Goal: Information Seeking & Learning: Learn about a topic

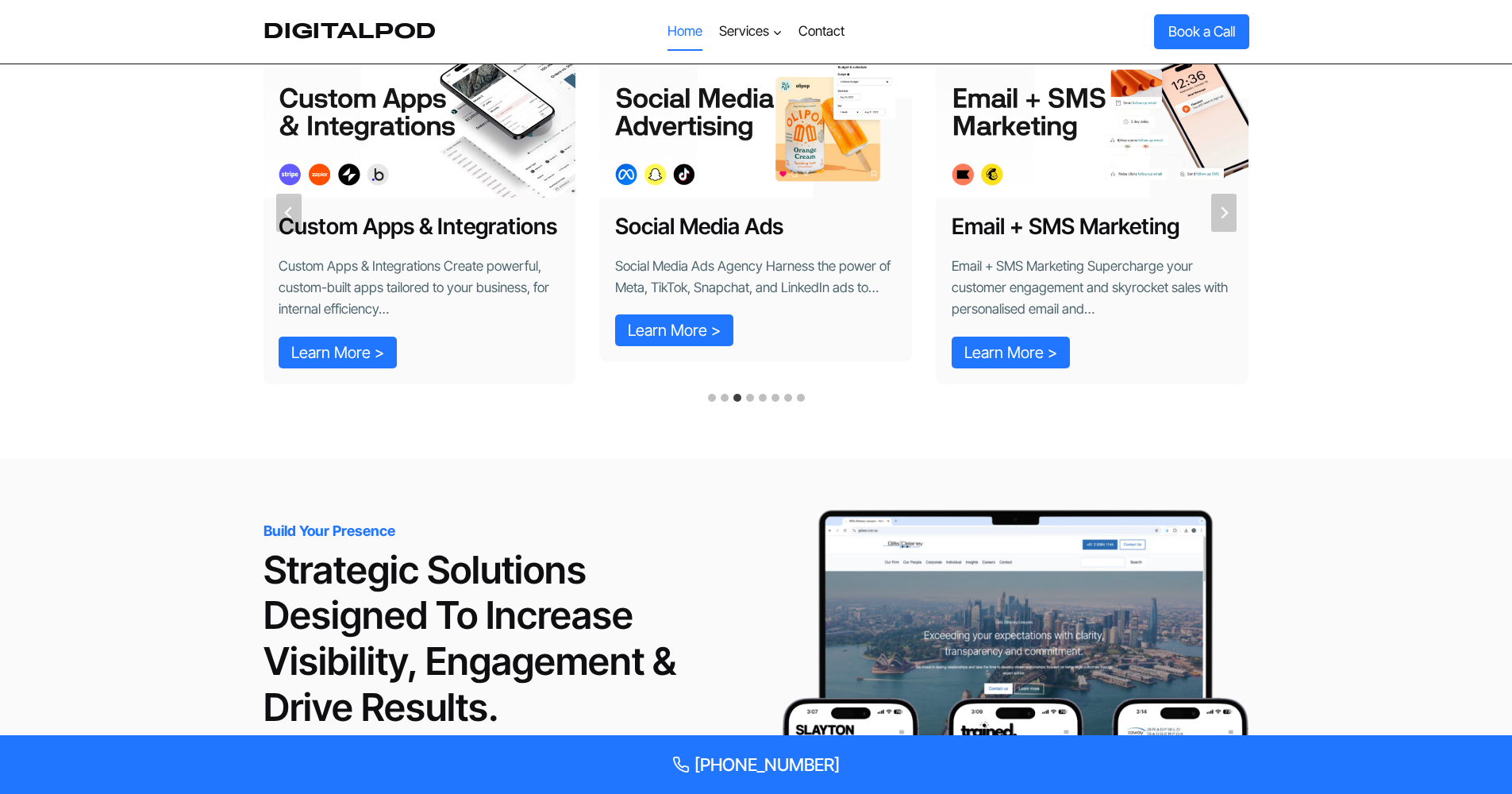
scroll to position [1108, 0]
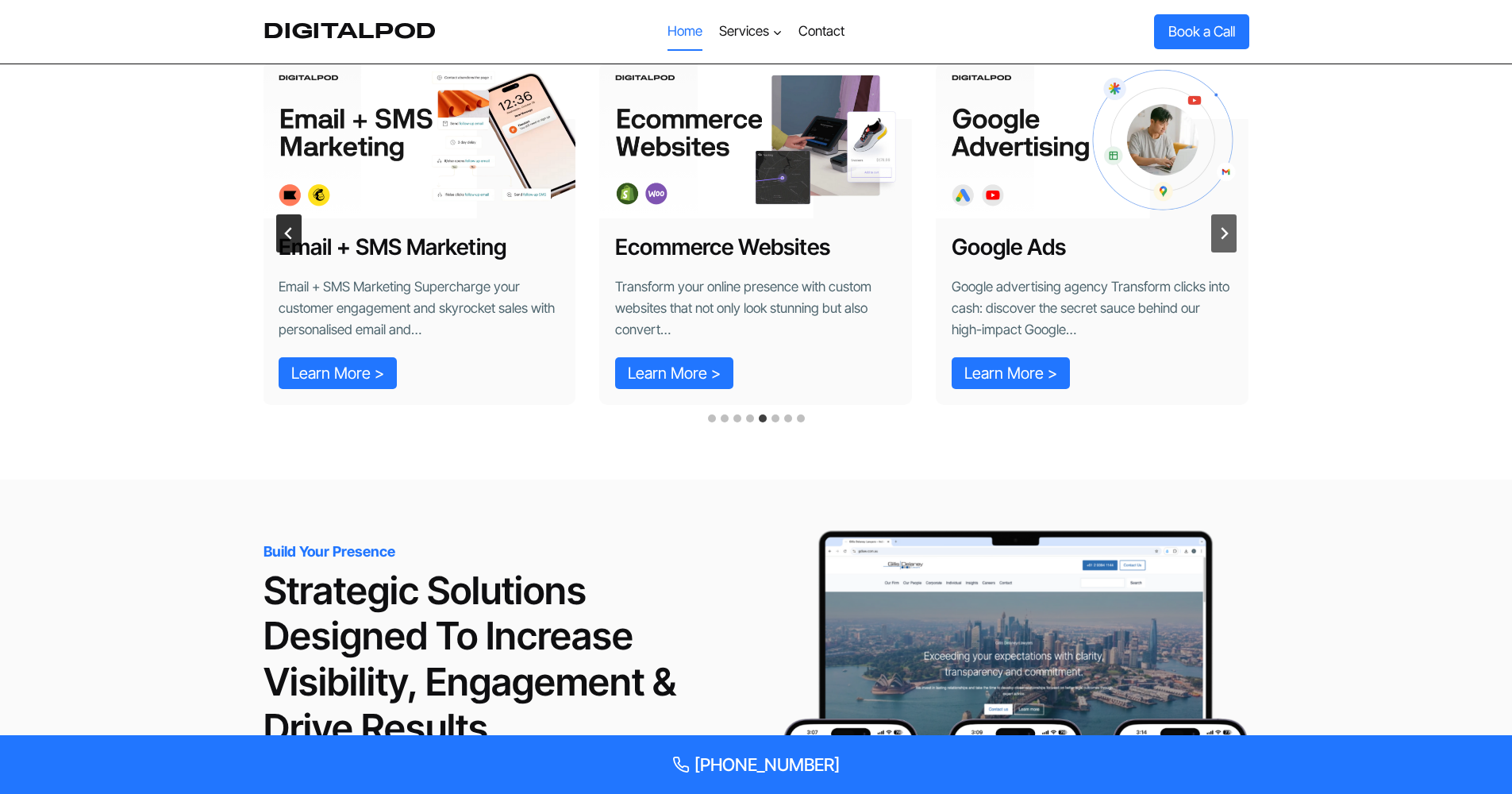
click at [293, 230] on icon "Previous slide" at bounding box center [289, 234] width 13 height 13
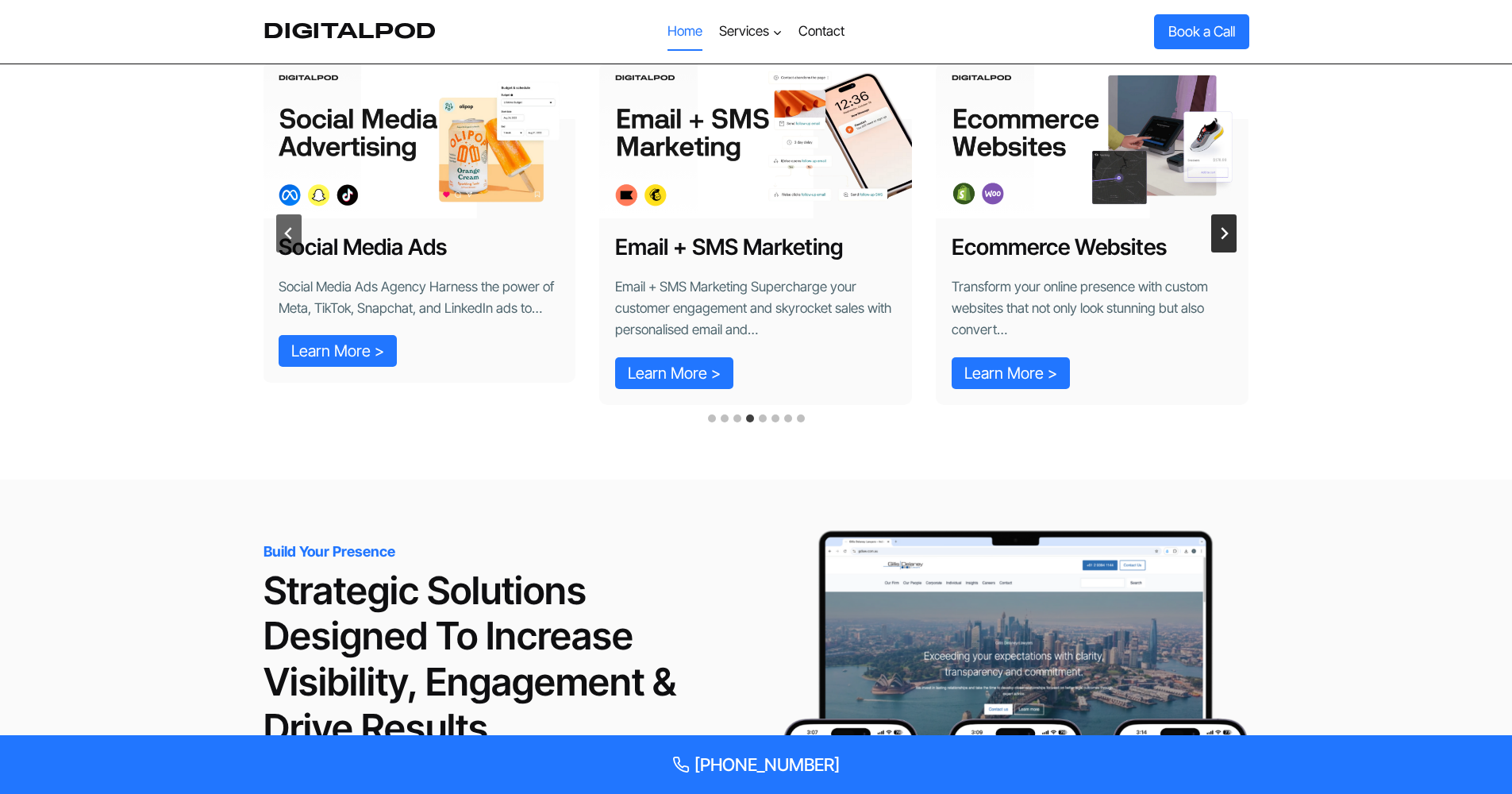
click at [1225, 214] on button "Next slide" at bounding box center [1223, 233] width 25 height 38
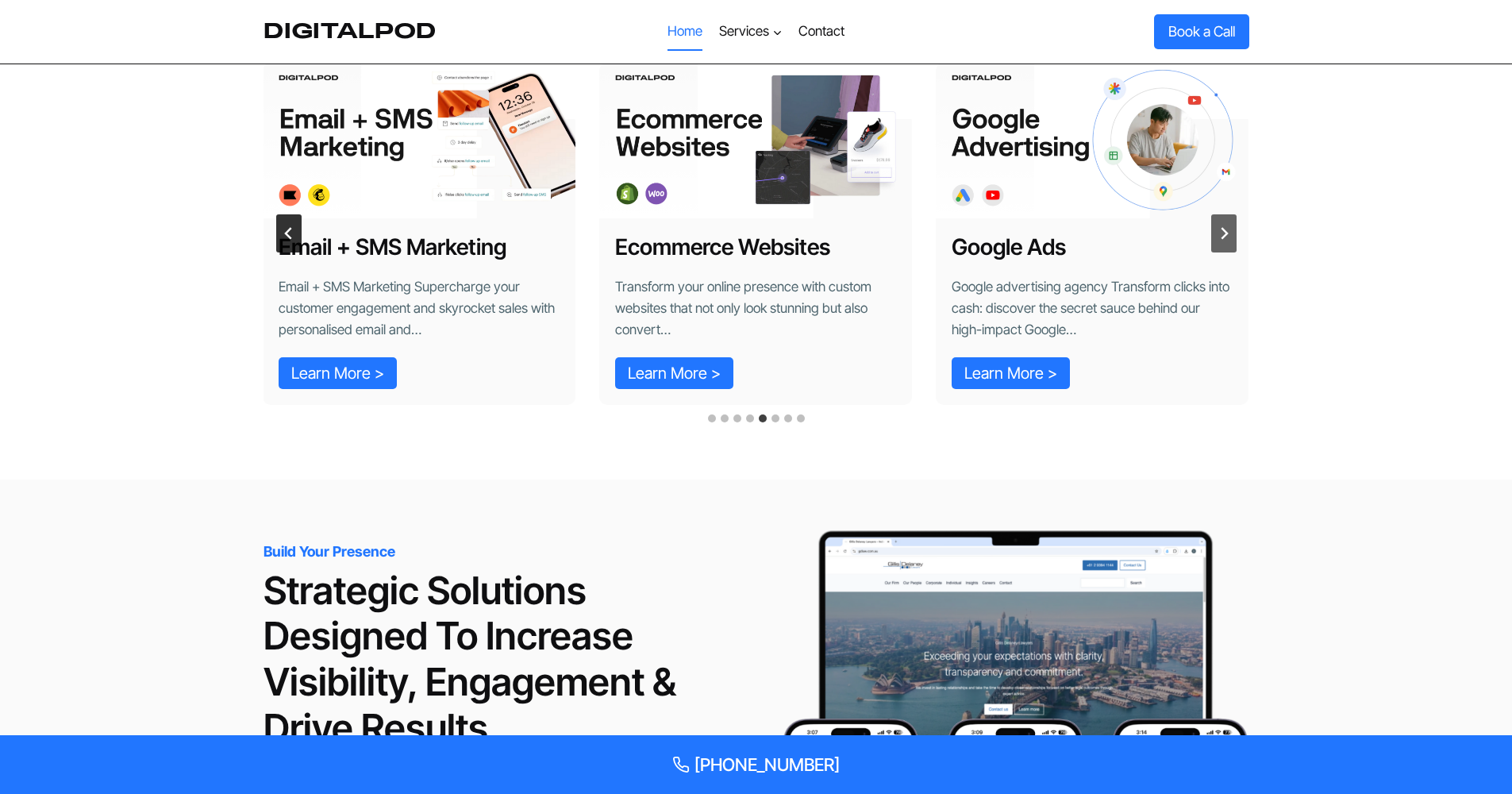
click at [286, 222] on button "Previous slide" at bounding box center [289, 233] width 25 height 38
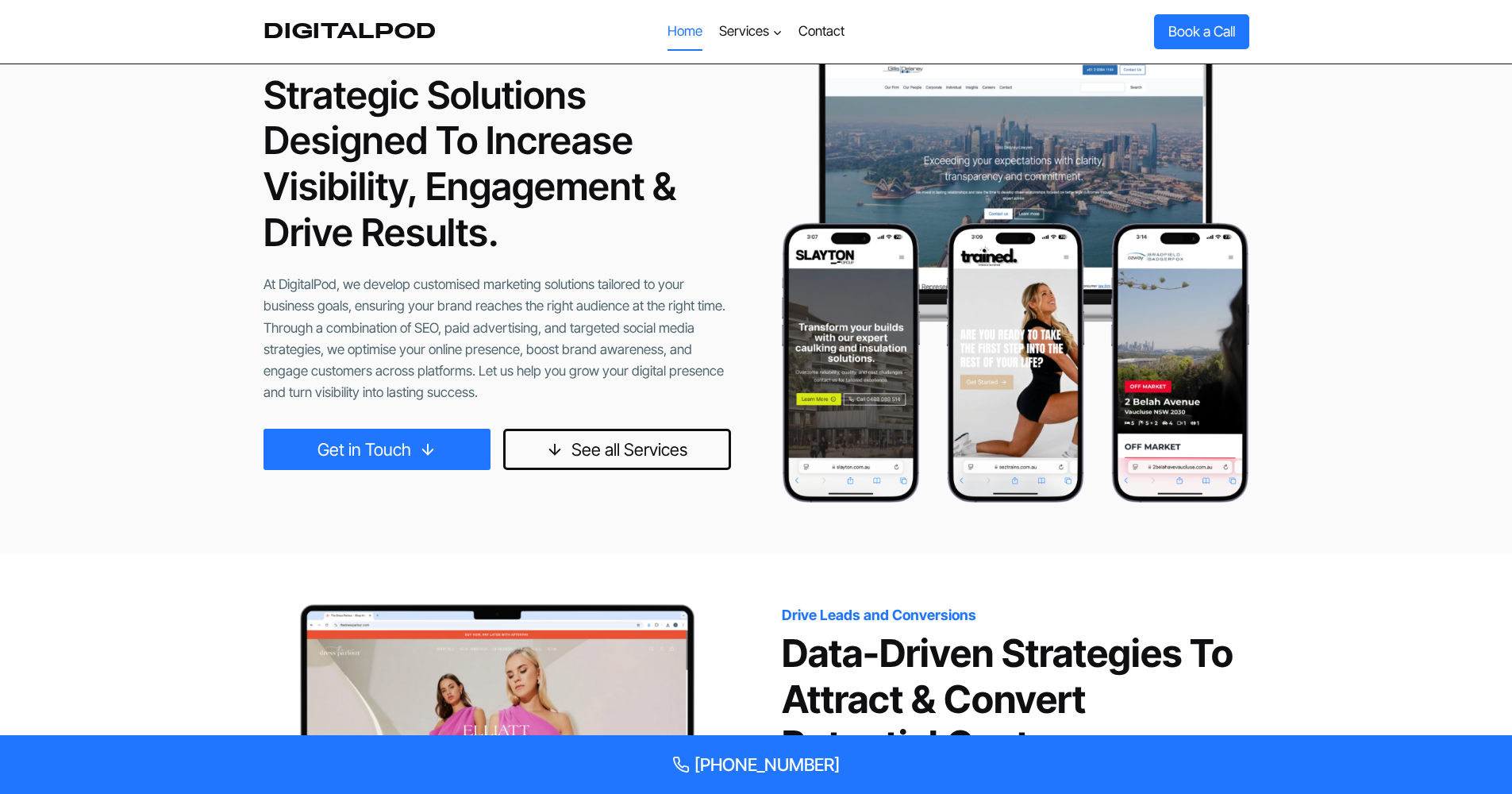
scroll to position [1878, 0]
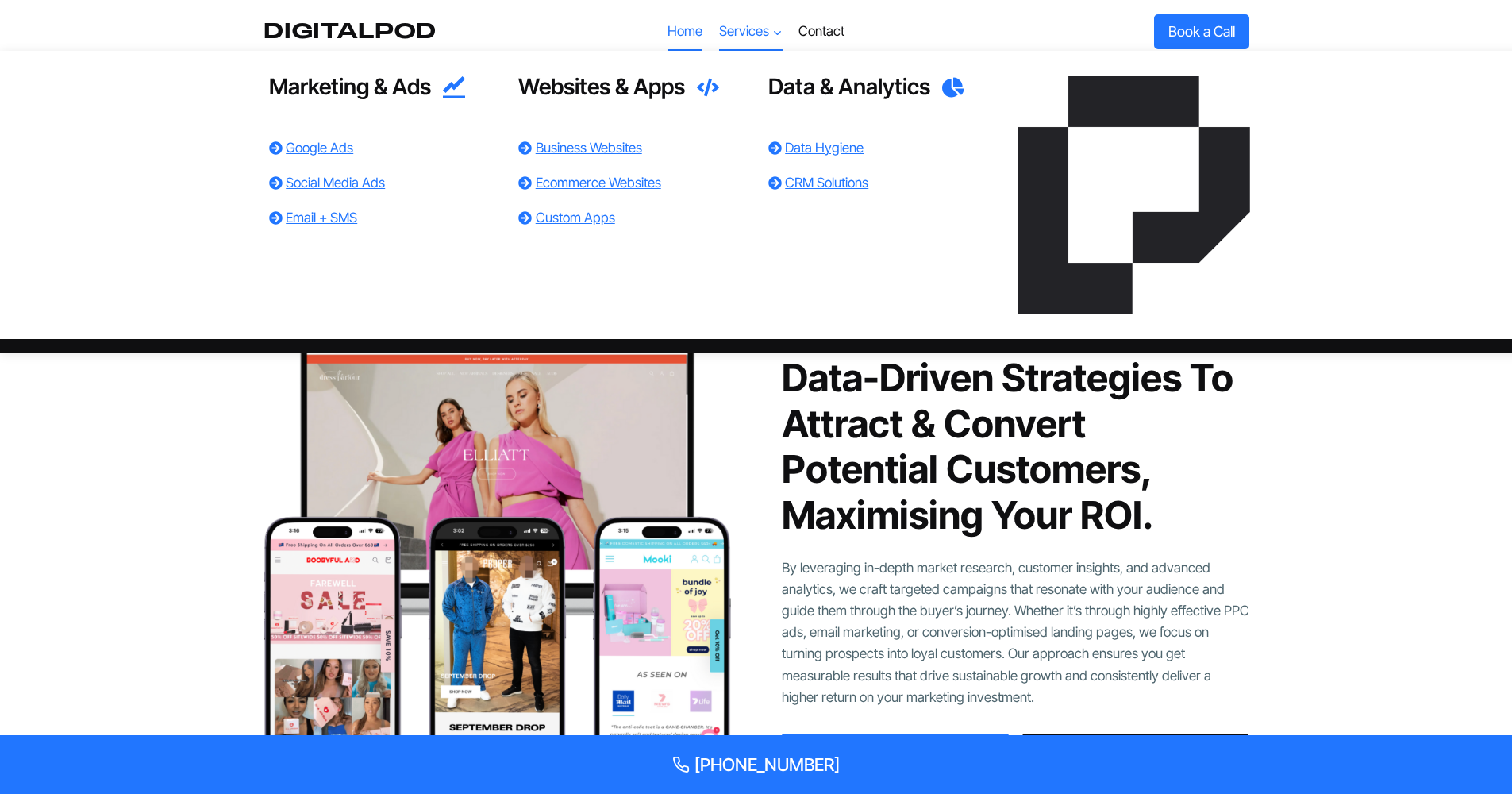
click at [772, 24] on span "Services Expand" at bounding box center [751, 31] width 63 height 21
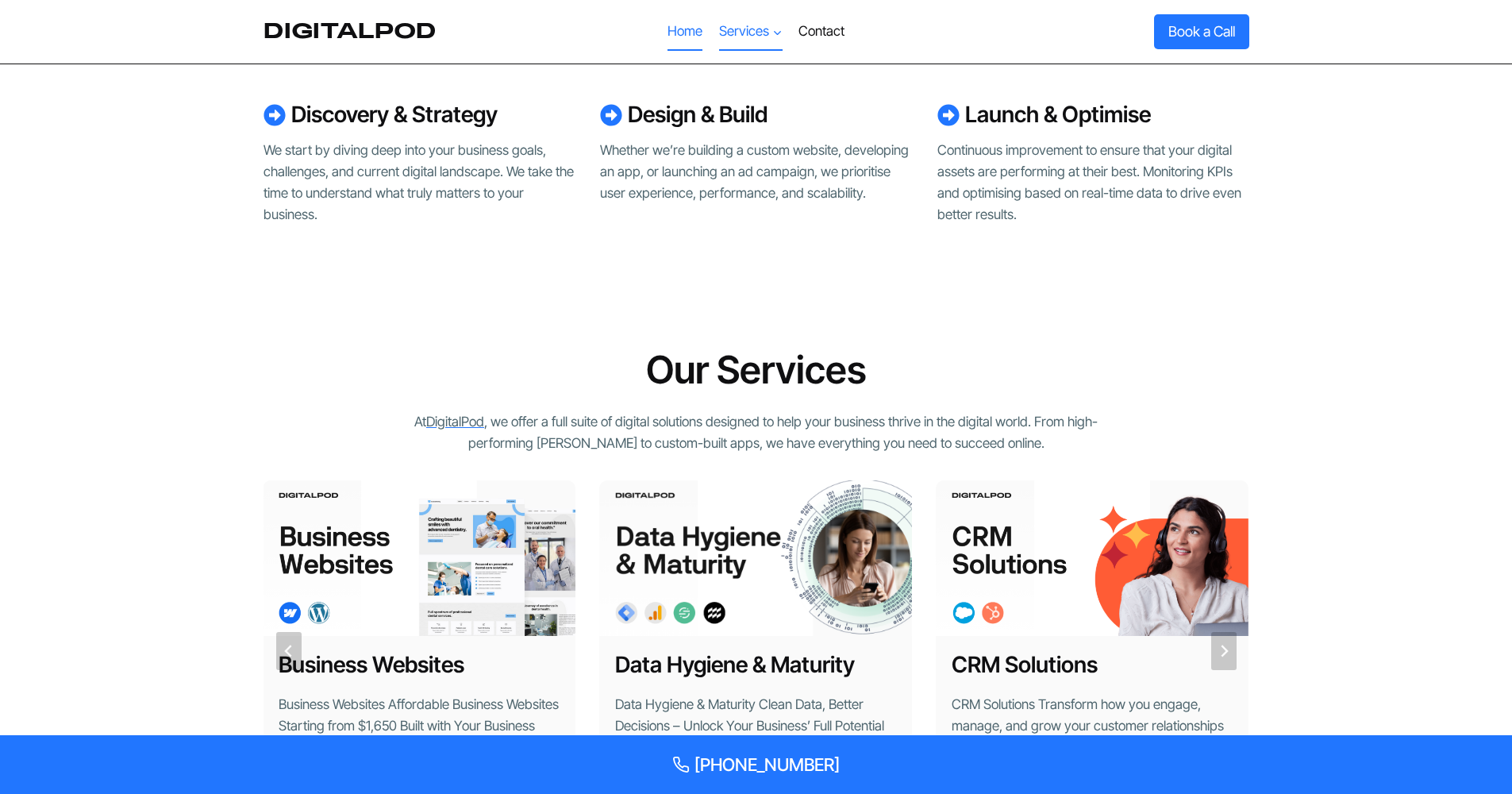
scroll to position [1171, 0]
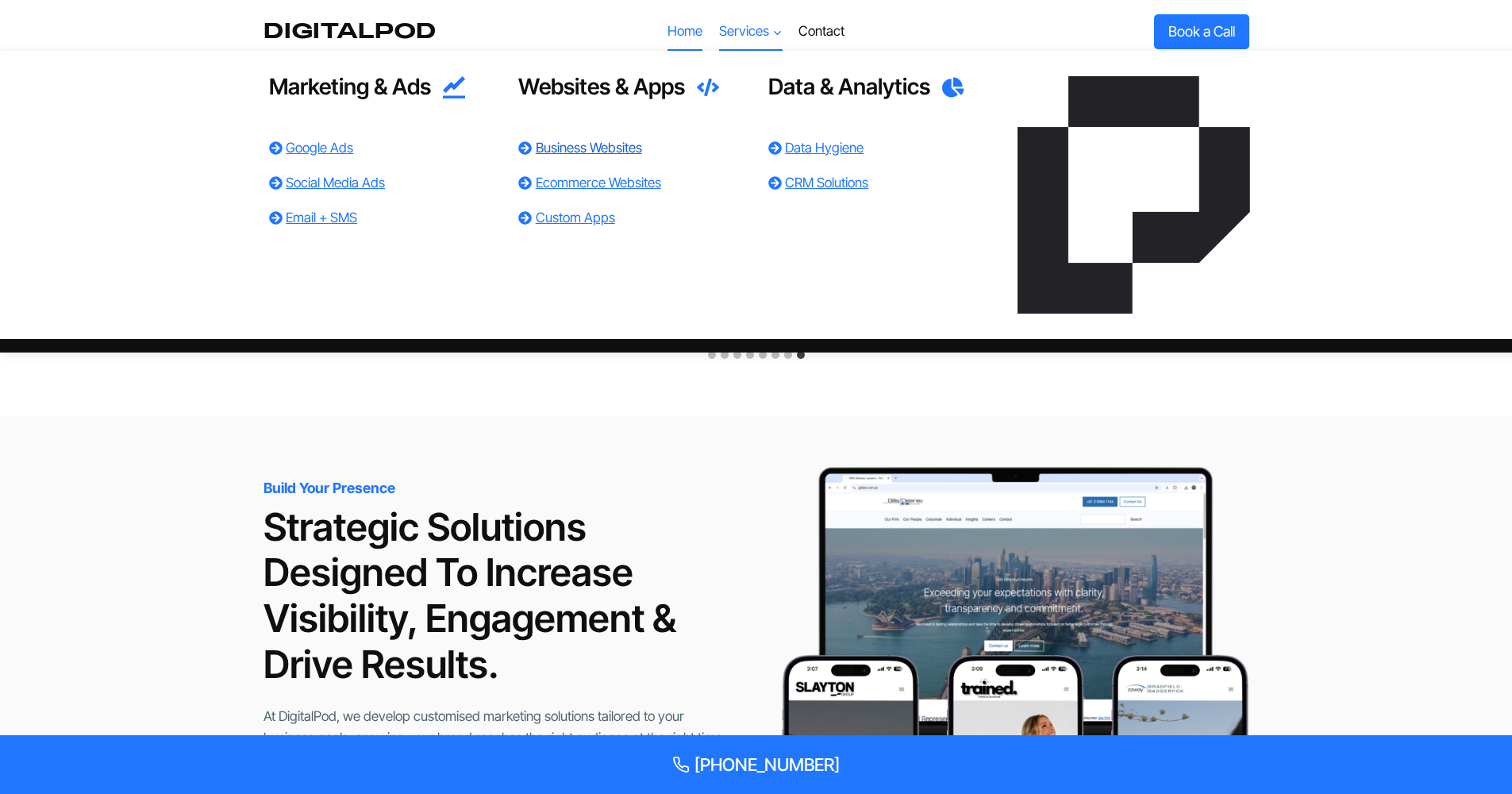
click at [638, 139] on link "Business Websites" at bounding box center [589, 148] width 106 height 16
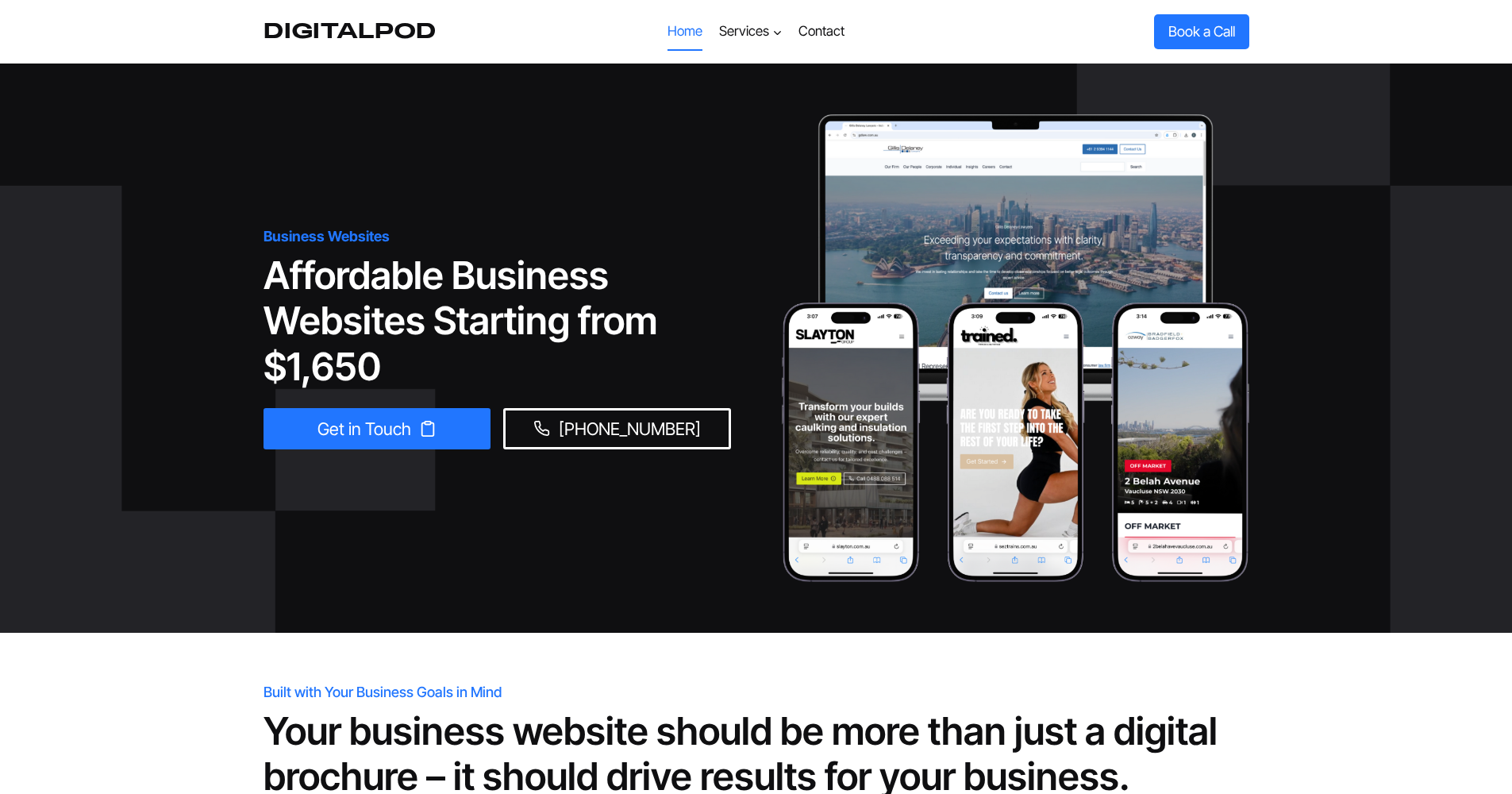
click at [686, 35] on link "Home" at bounding box center [685, 32] width 51 height 38
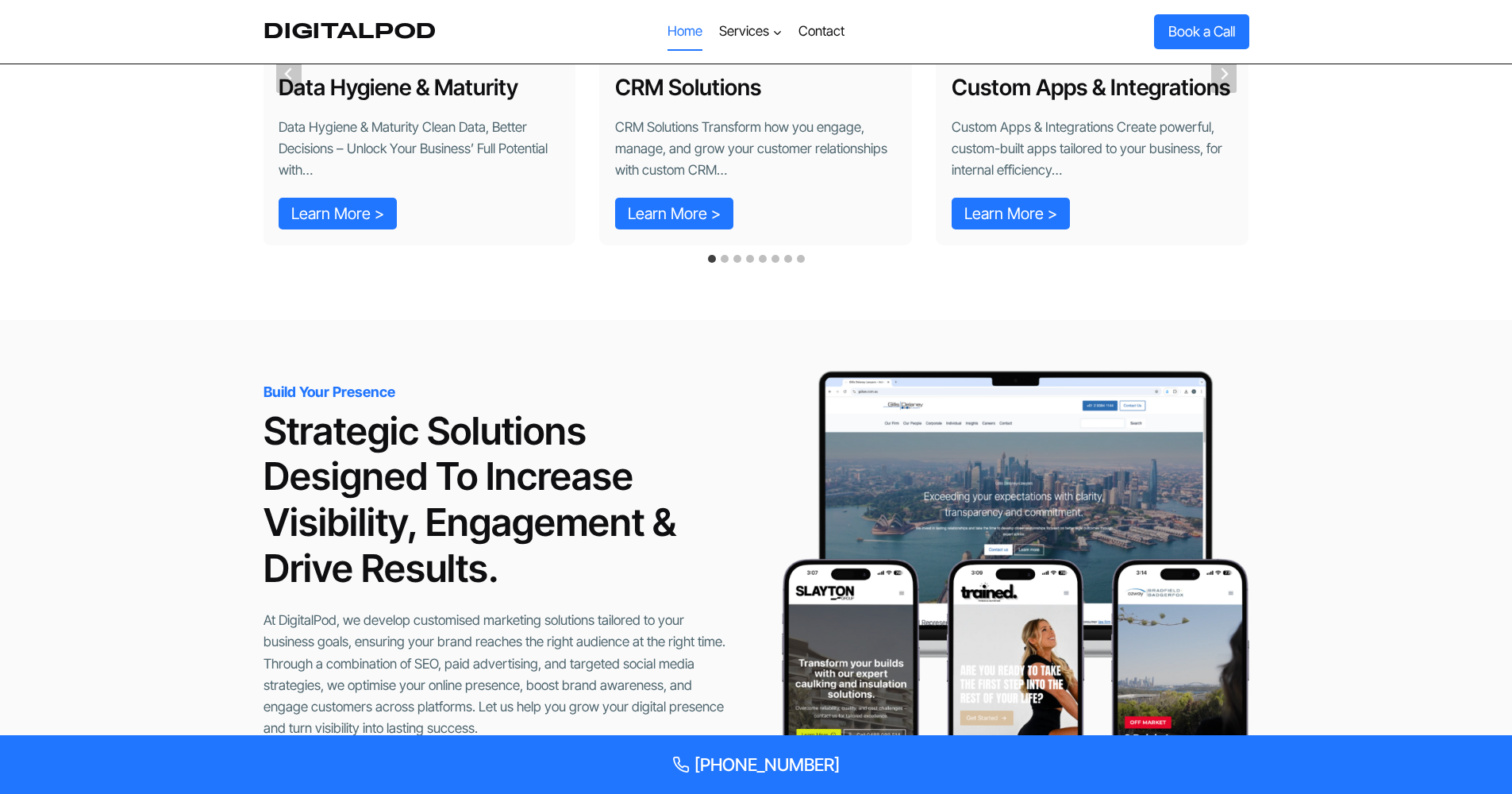
scroll to position [1635, 0]
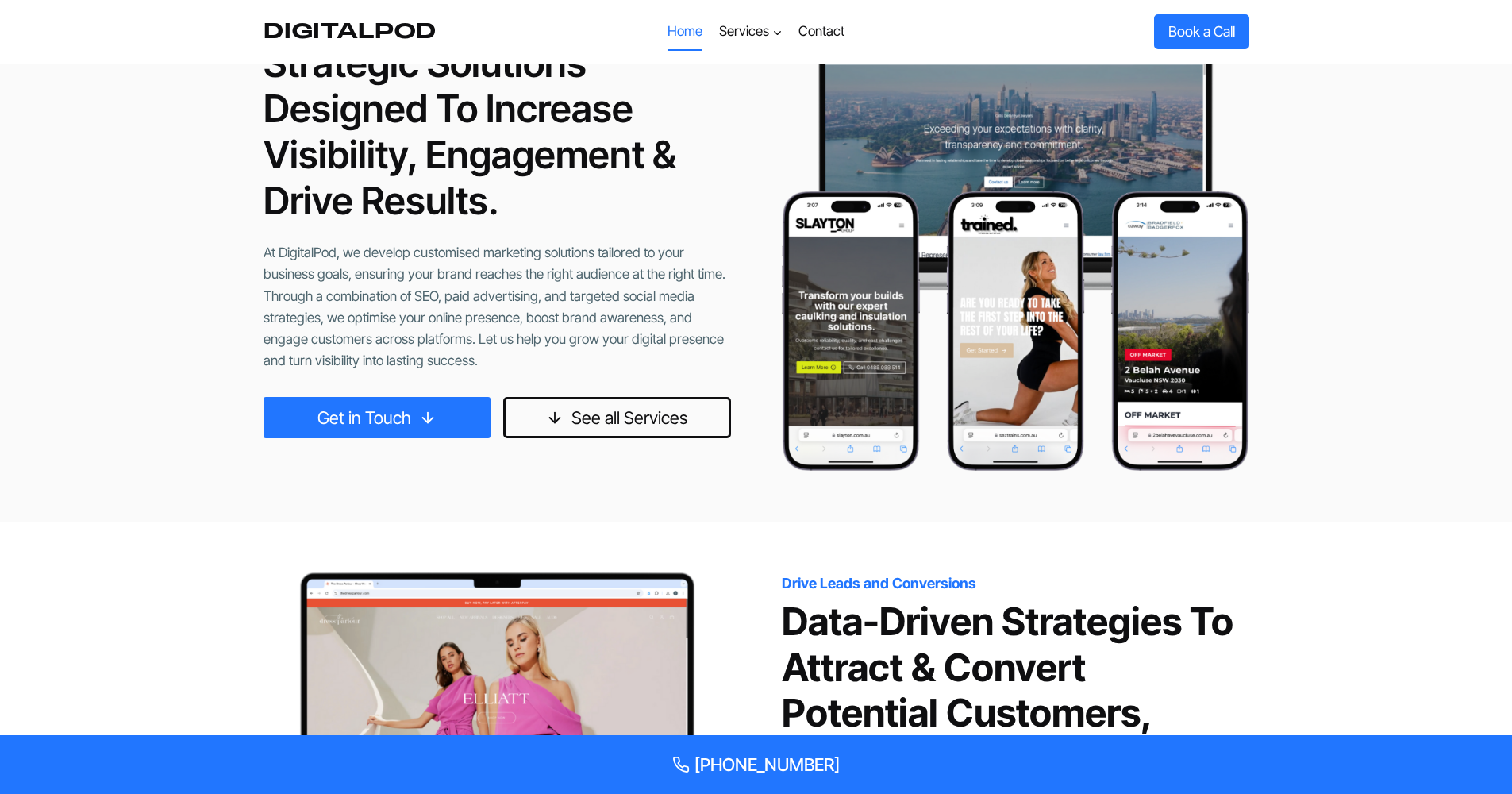
click at [622, 404] on span "See all Services" at bounding box center [629, 418] width 116 height 28
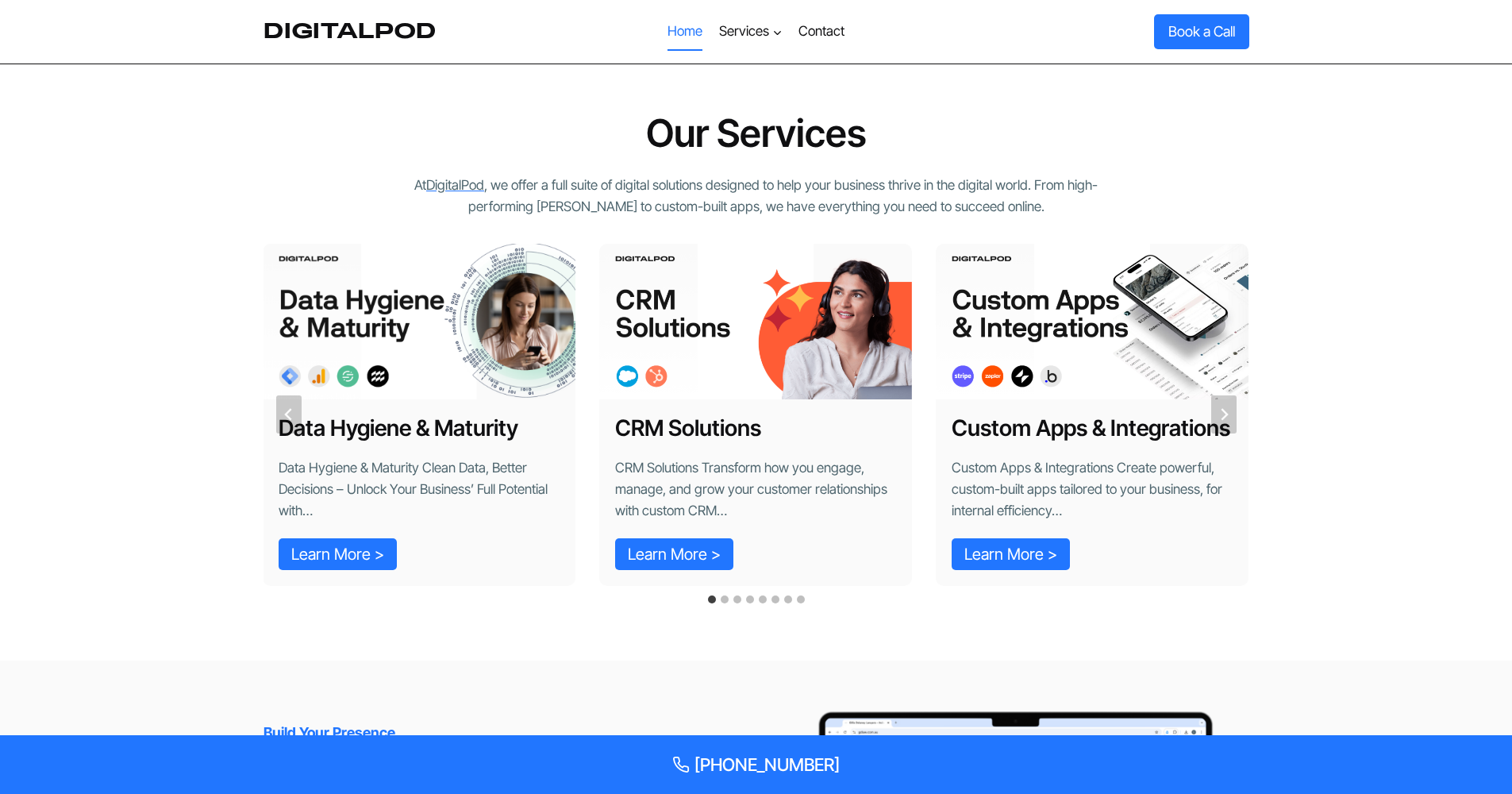
scroll to position [920, 0]
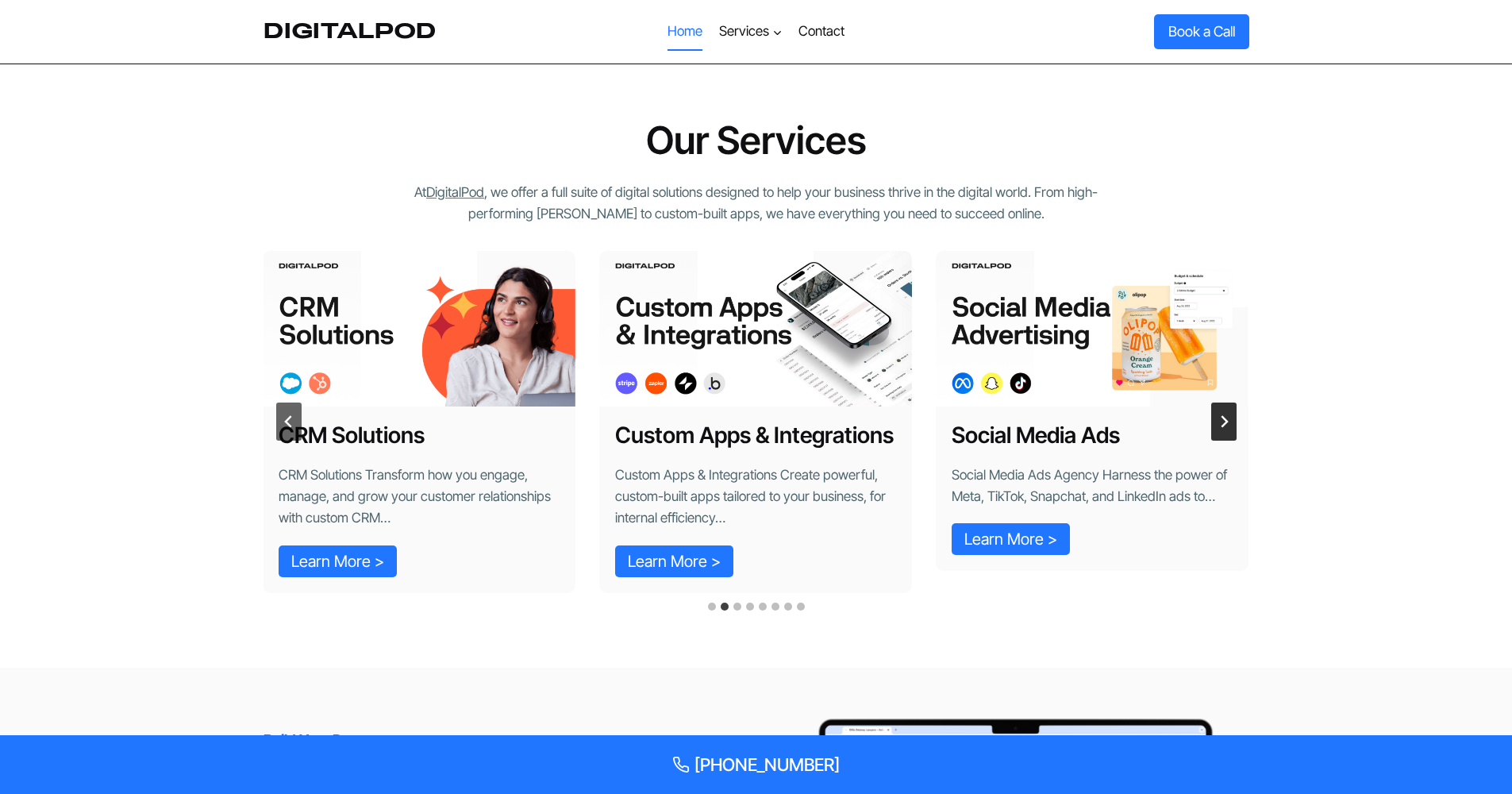
click at [1225, 415] on icon "Next slide" at bounding box center [1224, 421] width 7 height 12
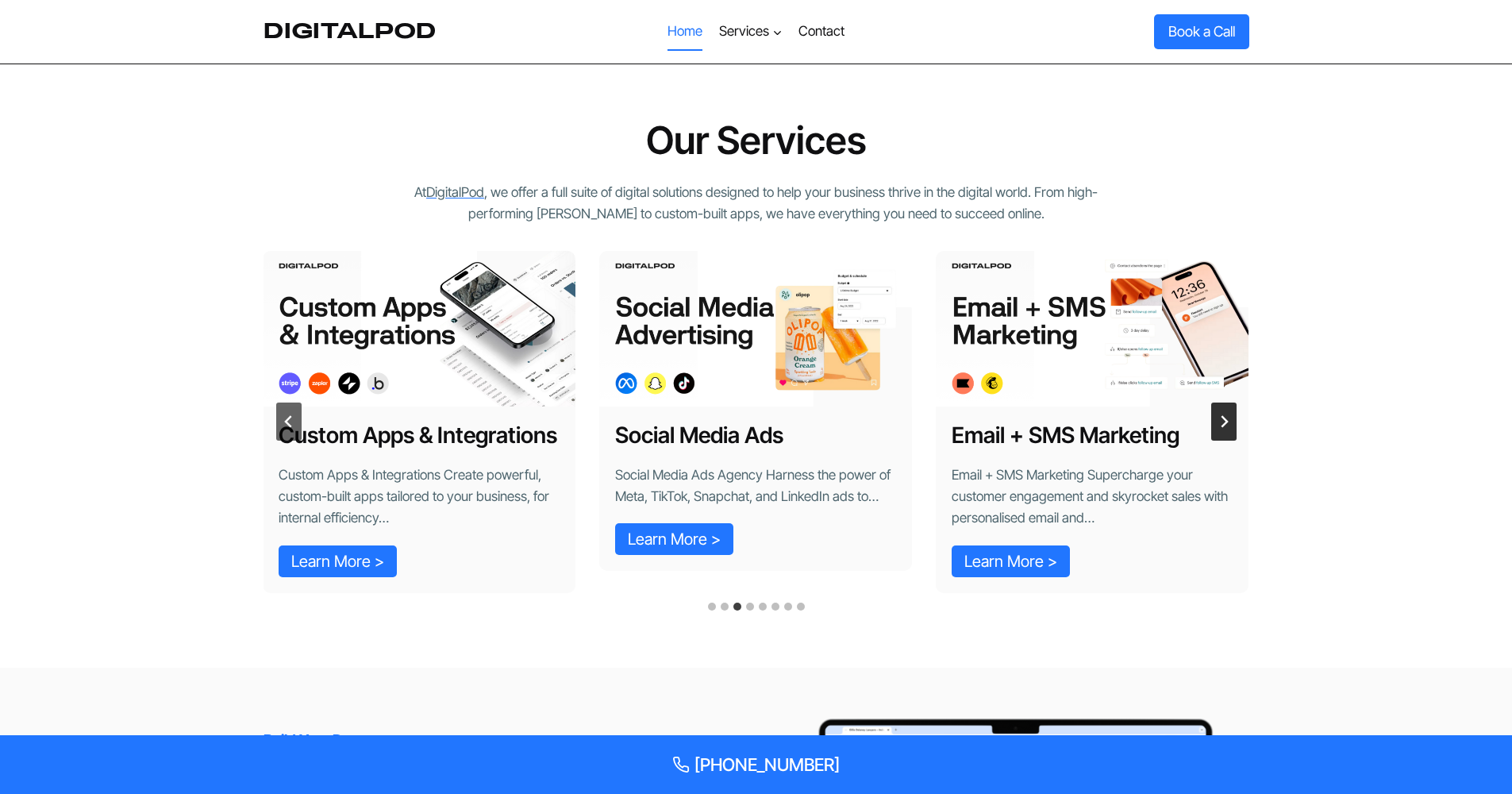
click at [1226, 415] on icon "Next slide" at bounding box center [1224, 422] width 13 height 13
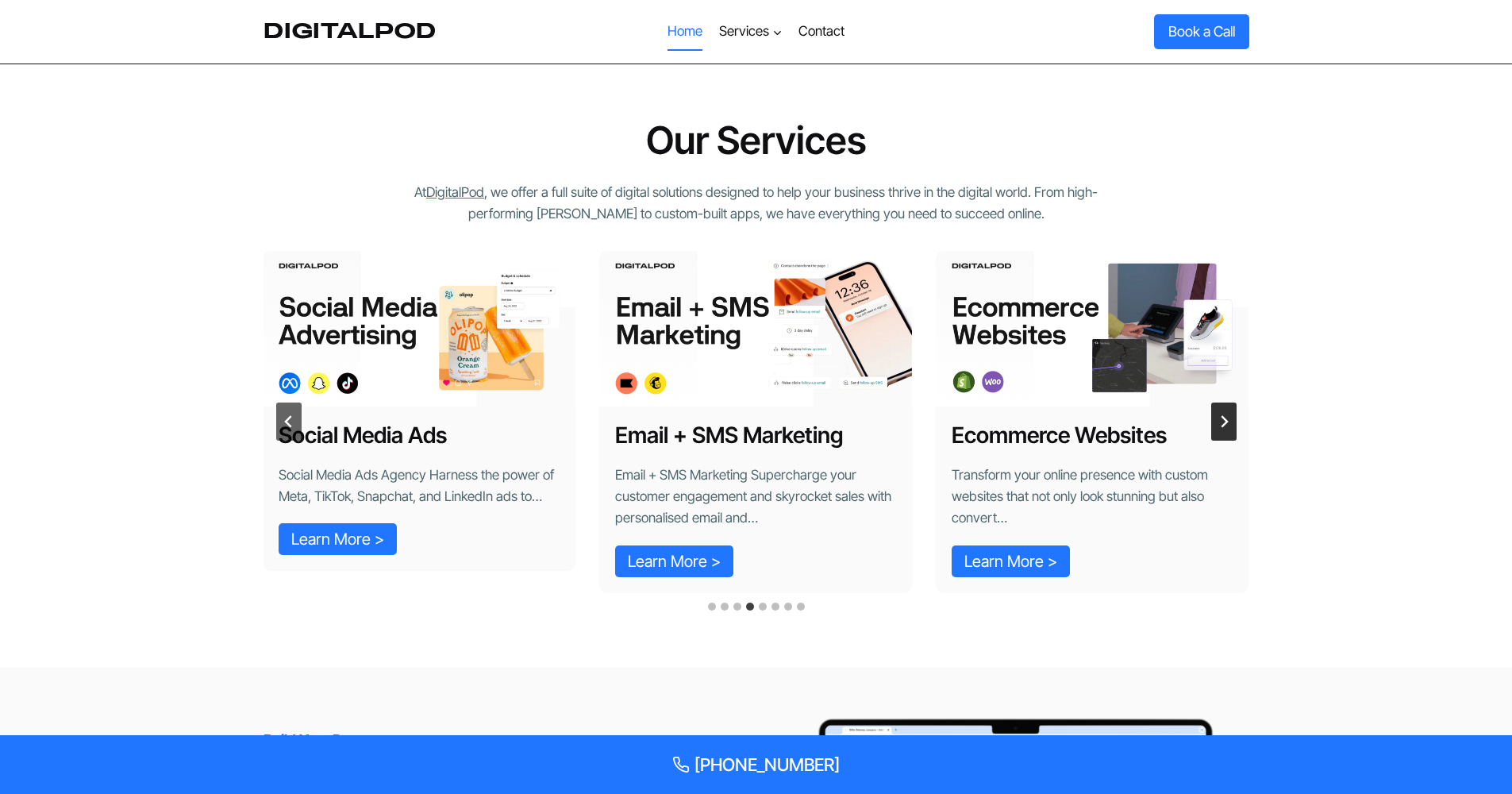
click at [1226, 415] on icon "Next slide" at bounding box center [1224, 422] width 13 height 13
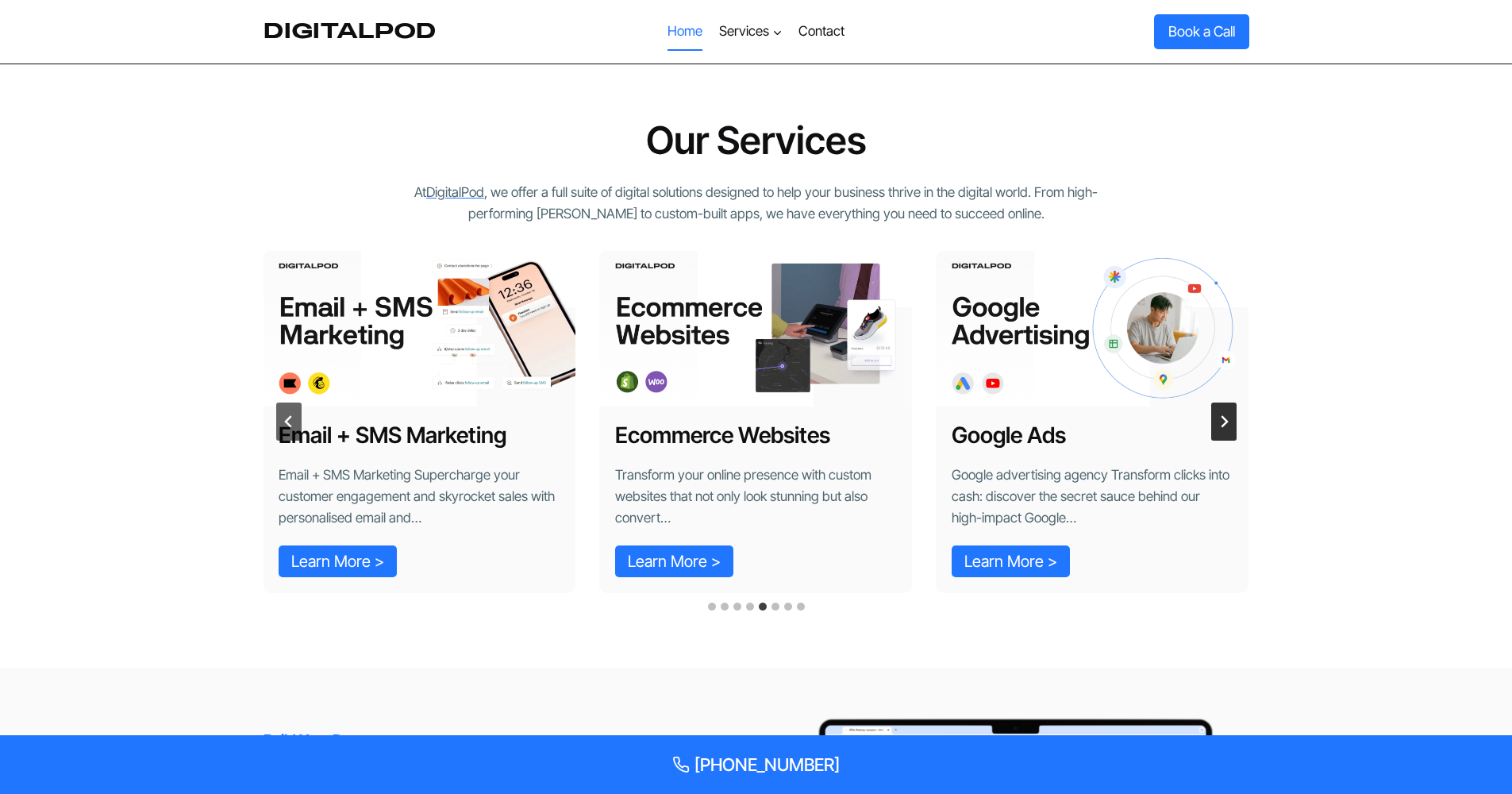
click at [1226, 415] on icon "Next slide" at bounding box center [1224, 422] width 13 height 13
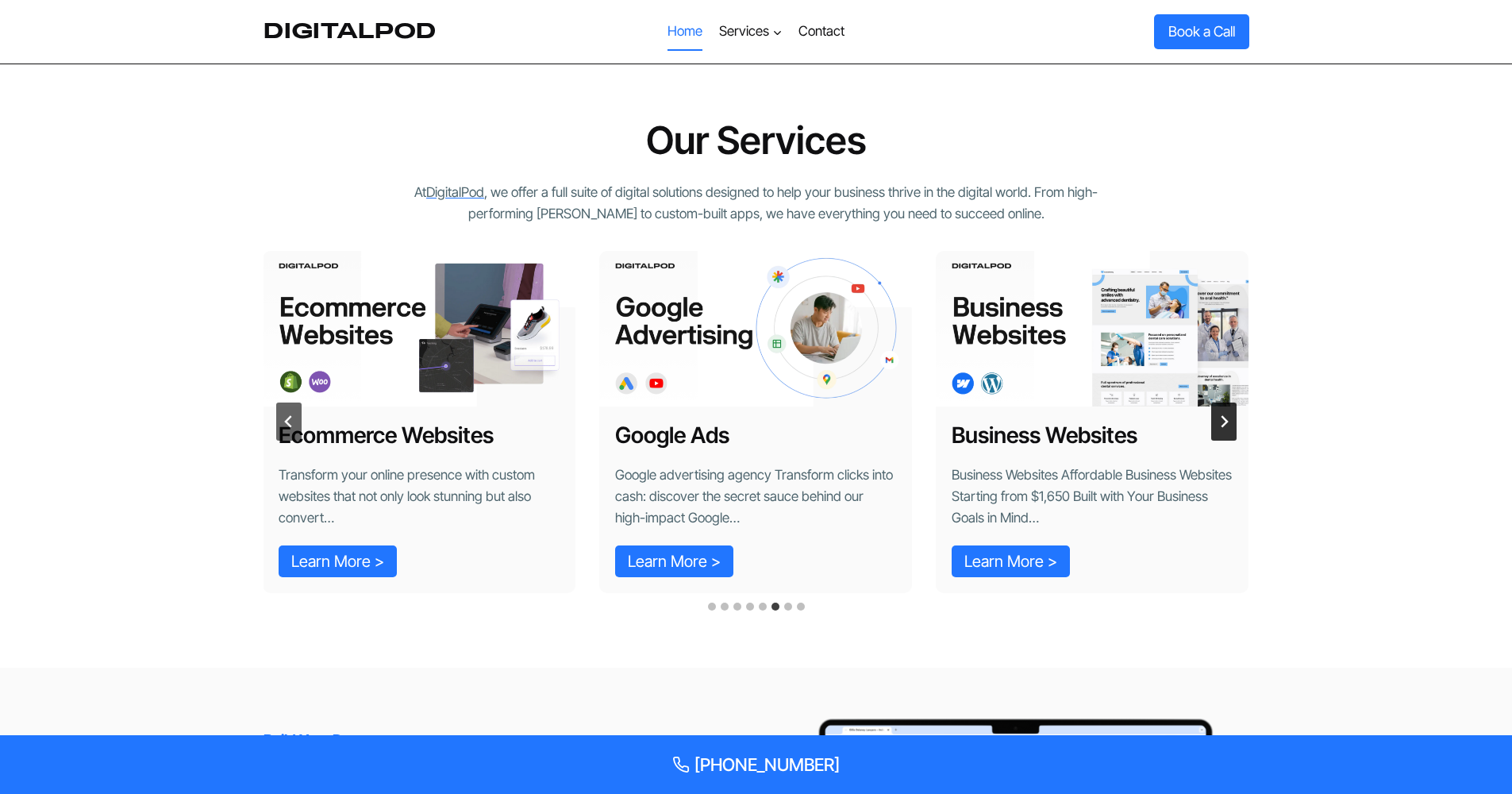
click at [1226, 415] on icon "Next slide" at bounding box center [1224, 422] width 13 height 13
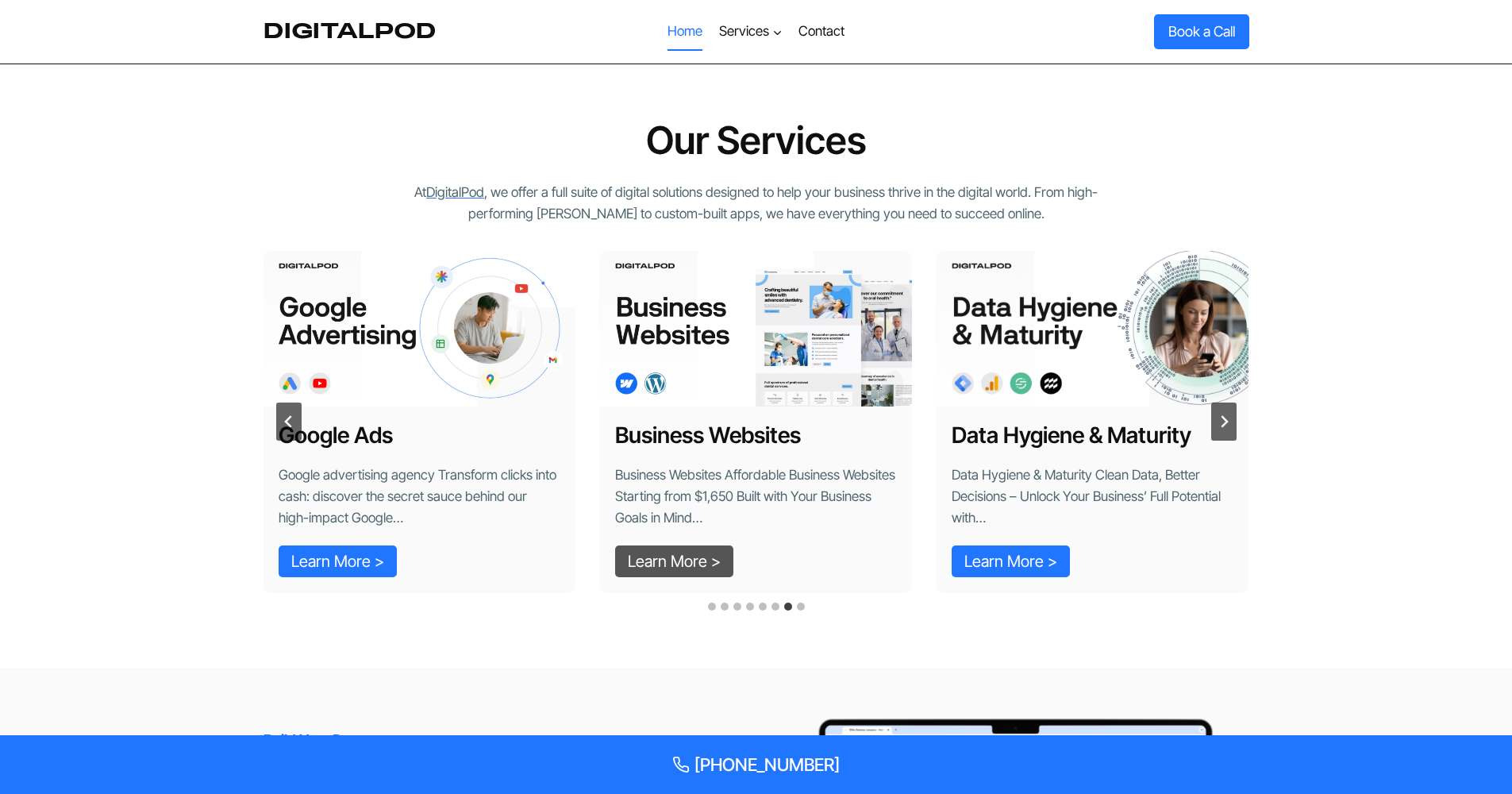
click at [695, 554] on link "Learn More > Business Websites" at bounding box center [675, 561] width 118 height 32
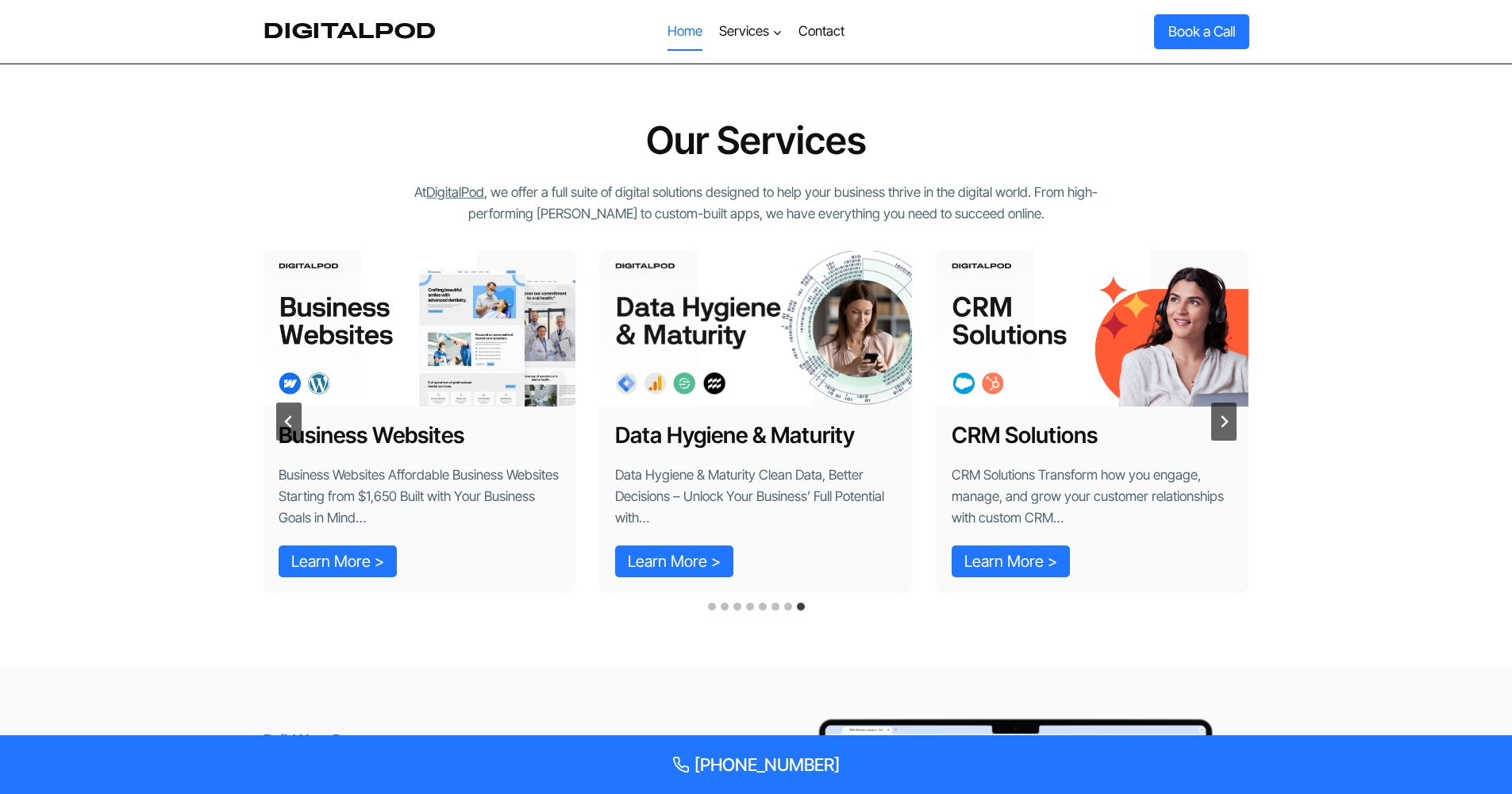
click at [693, 550] on link "Learn More > Data Hygiene & Maturity" at bounding box center [675, 561] width 118 height 32
click at [358, 588] on div "Business Websites Affordable Business Websites Starting from $1,650 Built with …" at bounding box center [419, 529] width 313 height 129
click at [359, 565] on link "Learn More > Business Websites" at bounding box center [338, 561] width 118 height 32
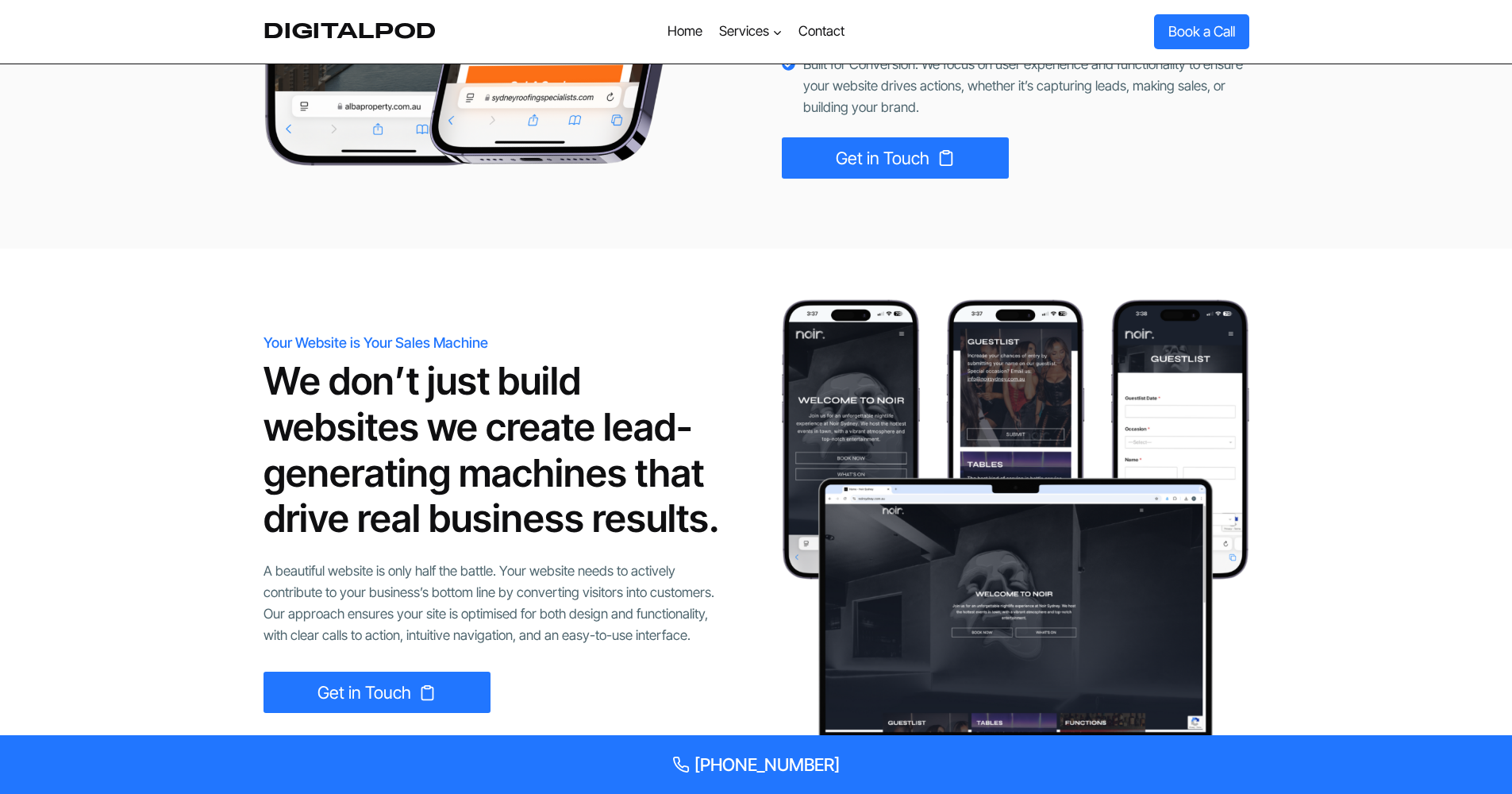
scroll to position [89, 0]
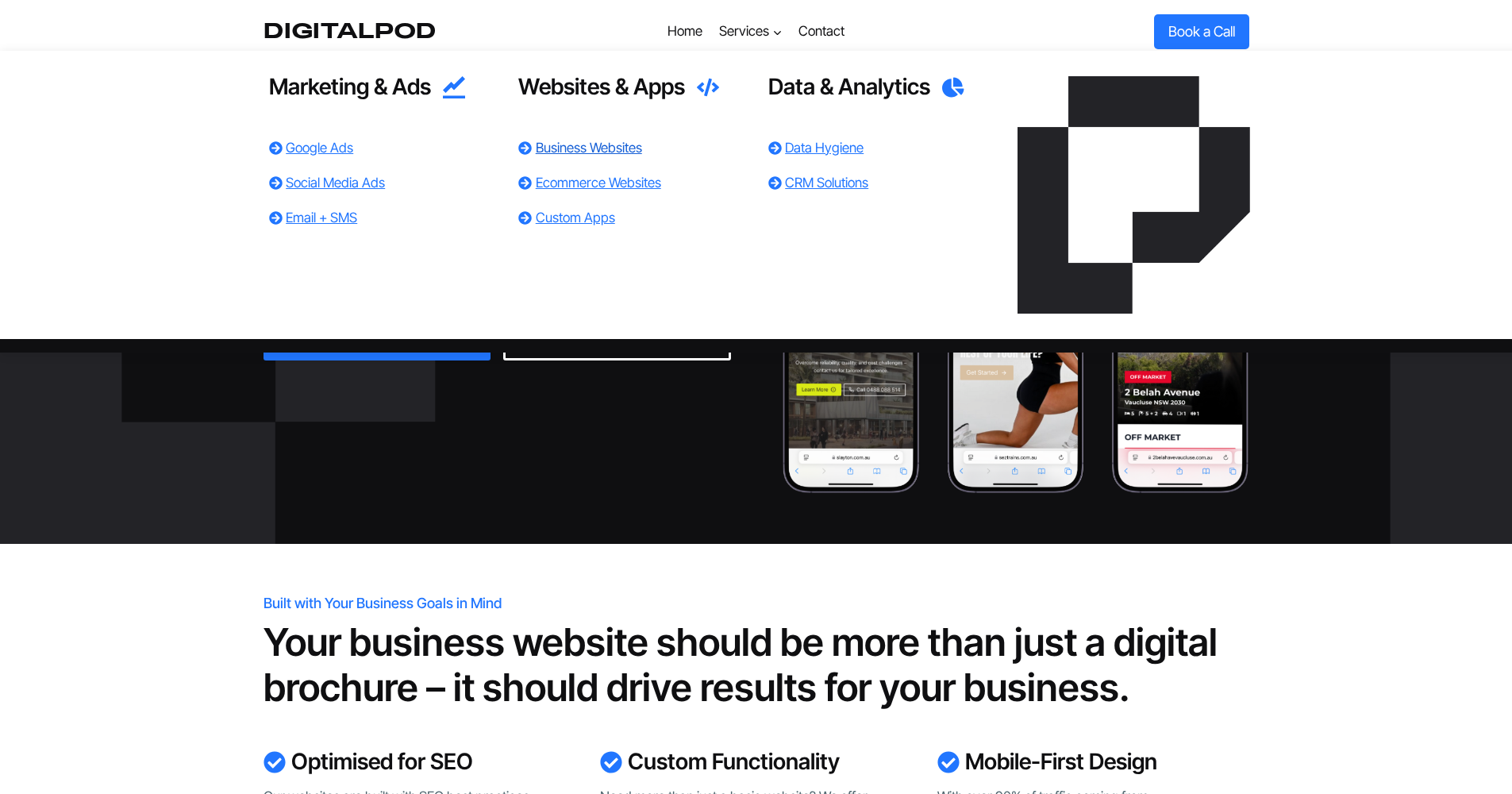
click at [606, 139] on link "Business Websites" at bounding box center [589, 148] width 106 height 16
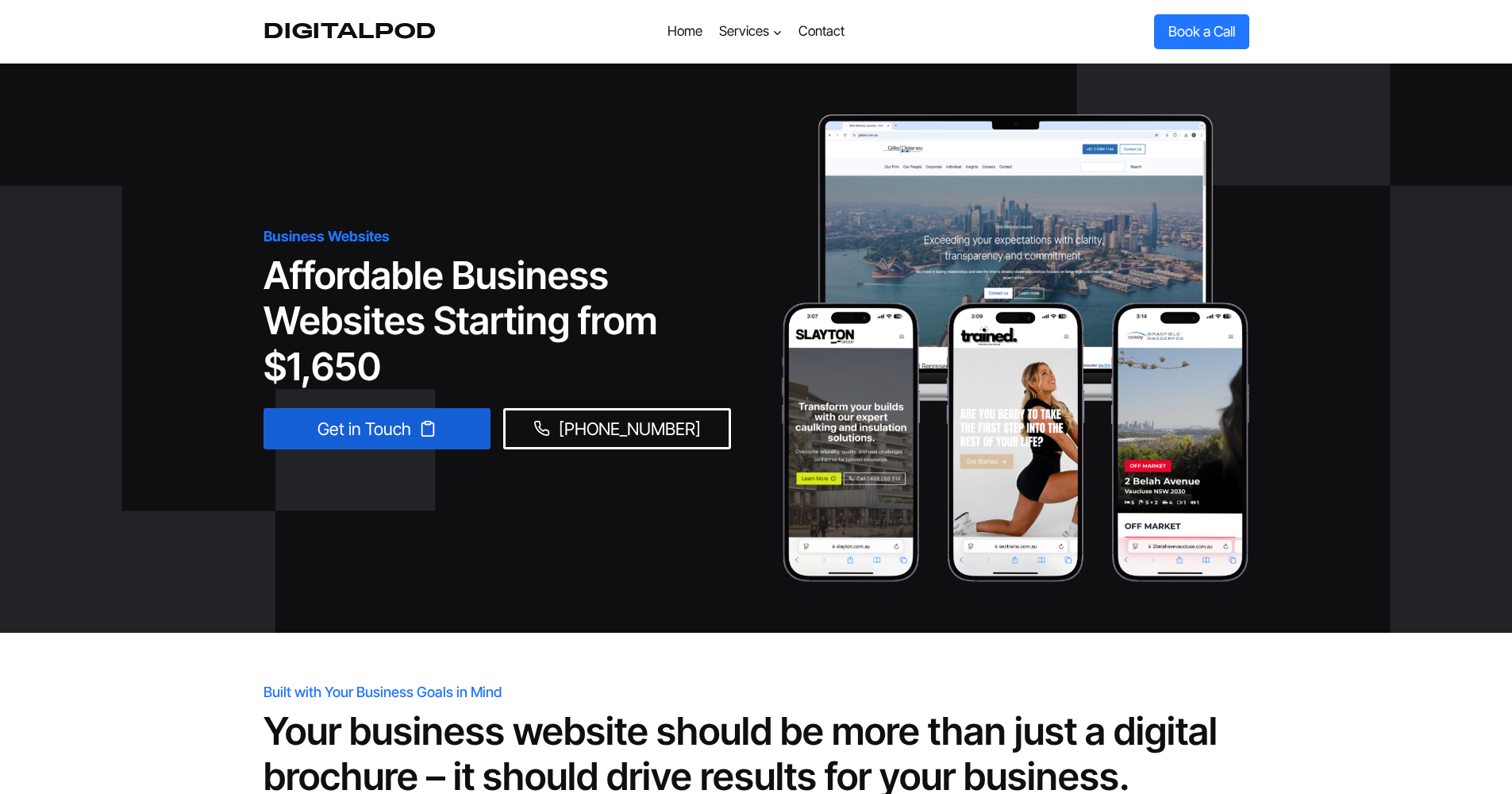
click at [410, 444] on link "Get in Touch" at bounding box center [377, 428] width 228 height 41
click at [683, 36] on link "Home" at bounding box center [685, 32] width 51 height 38
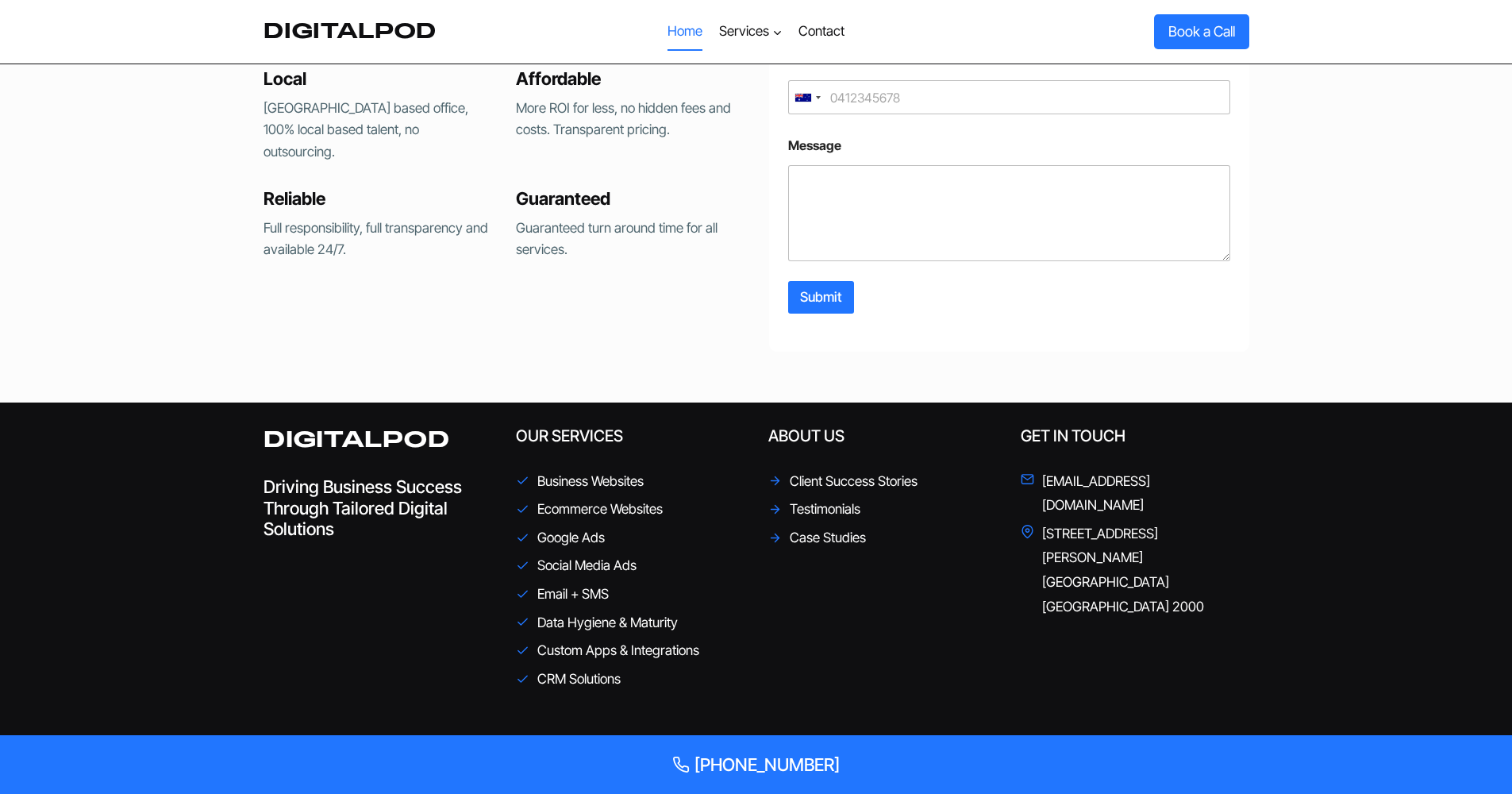
scroll to position [3592, 0]
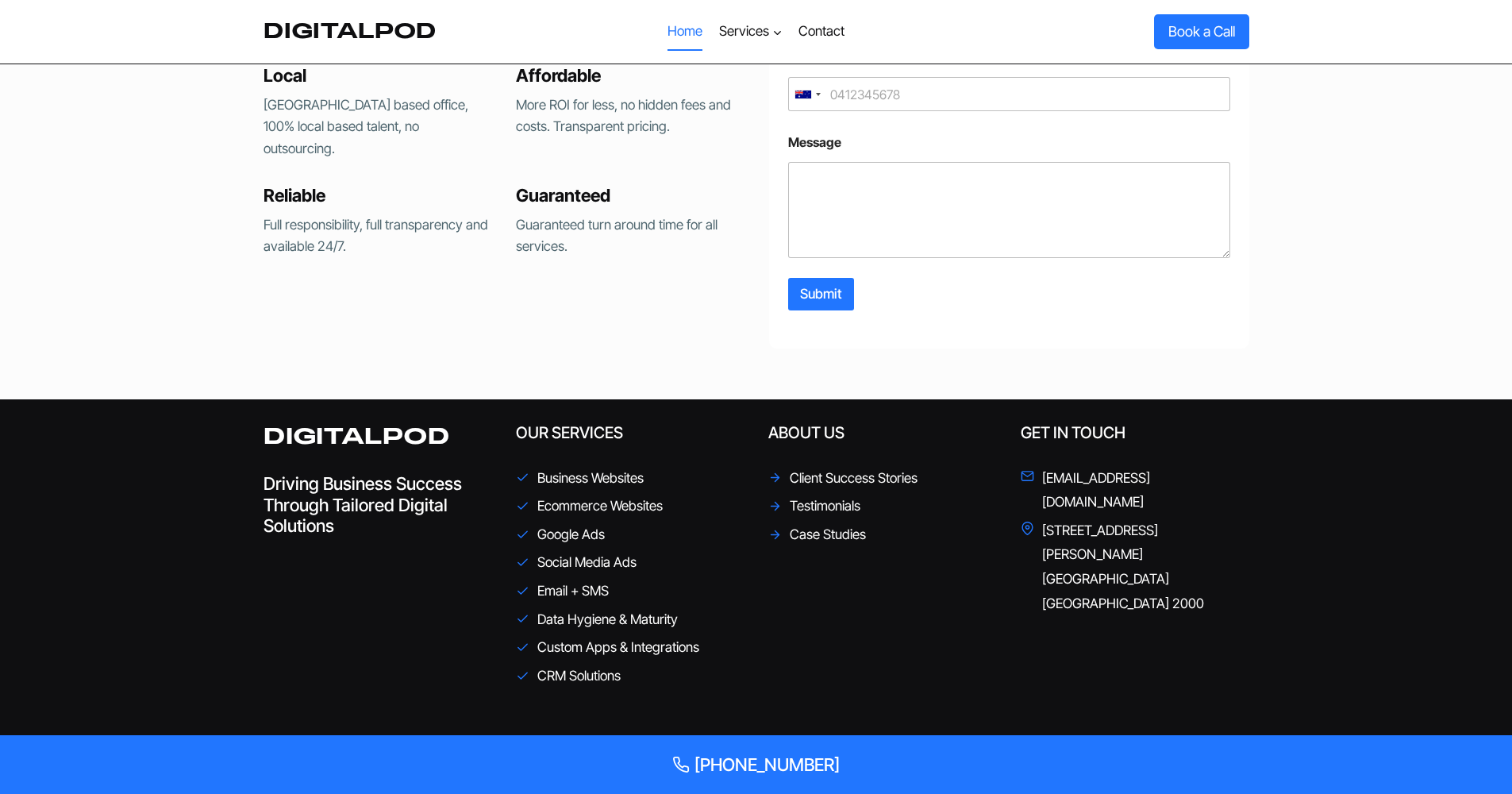
click at [822, 529] on span "Case Studies" at bounding box center [828, 534] width 76 height 24
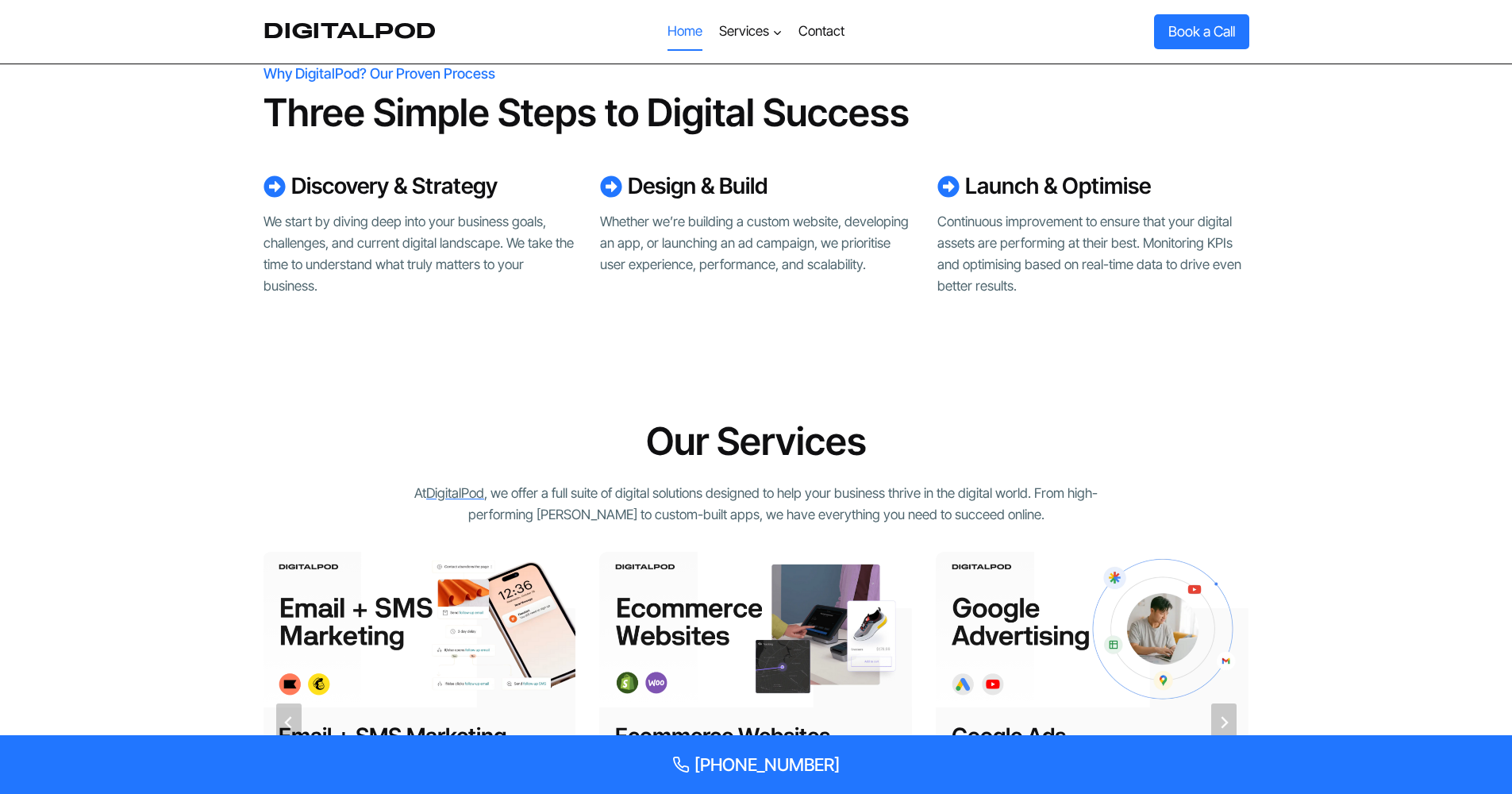
scroll to position [0, 0]
